Goal: Unclear

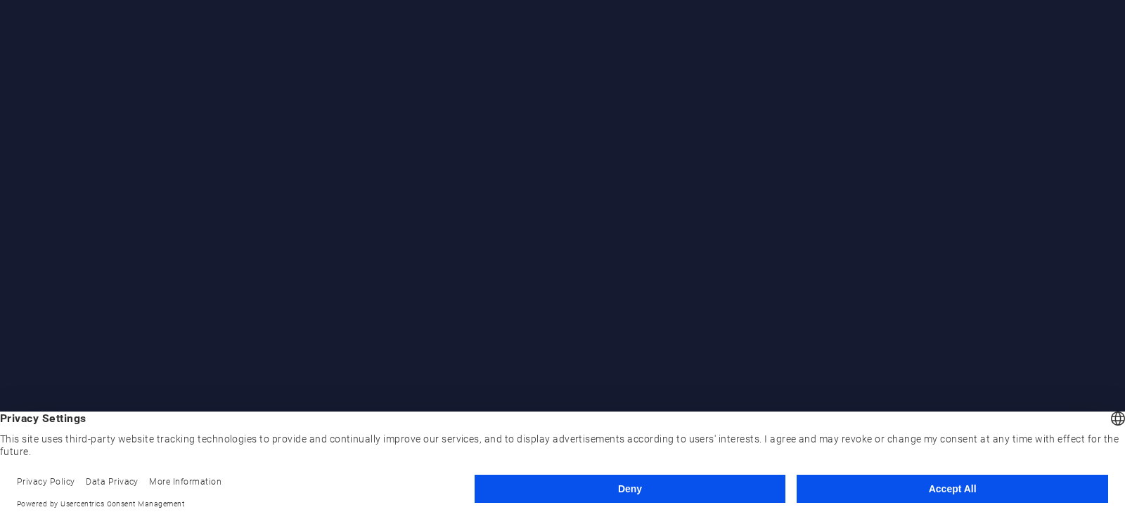
click at [951, 484] on button "Accept All" at bounding box center [951, 489] width 311 height 28
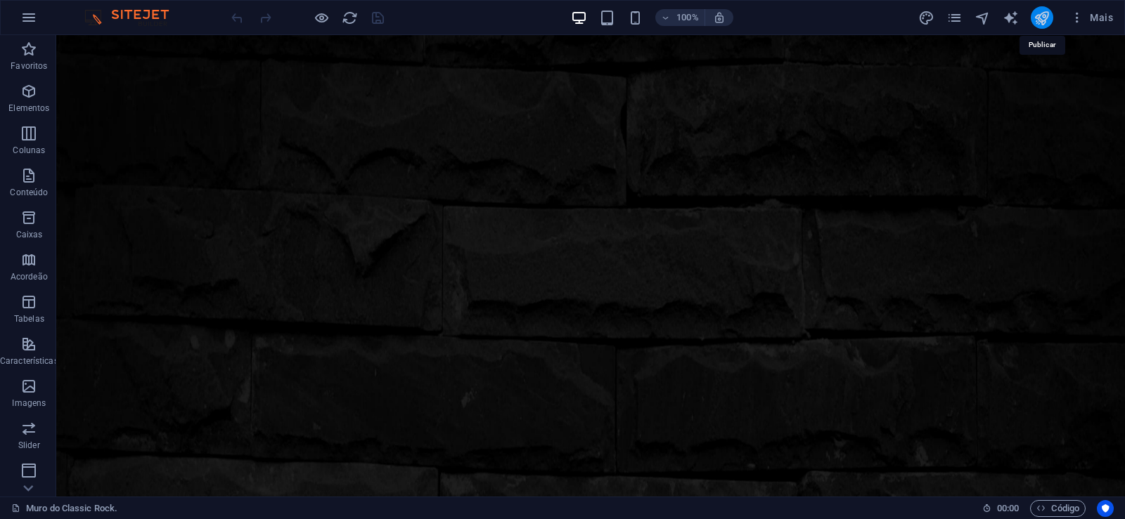
click at [1037, 19] on icon "publish" at bounding box center [1041, 18] width 16 height 16
click at [1035, 15] on icon "publish" at bounding box center [1041, 18] width 16 height 16
